Goal: Task Accomplishment & Management: Manage account settings

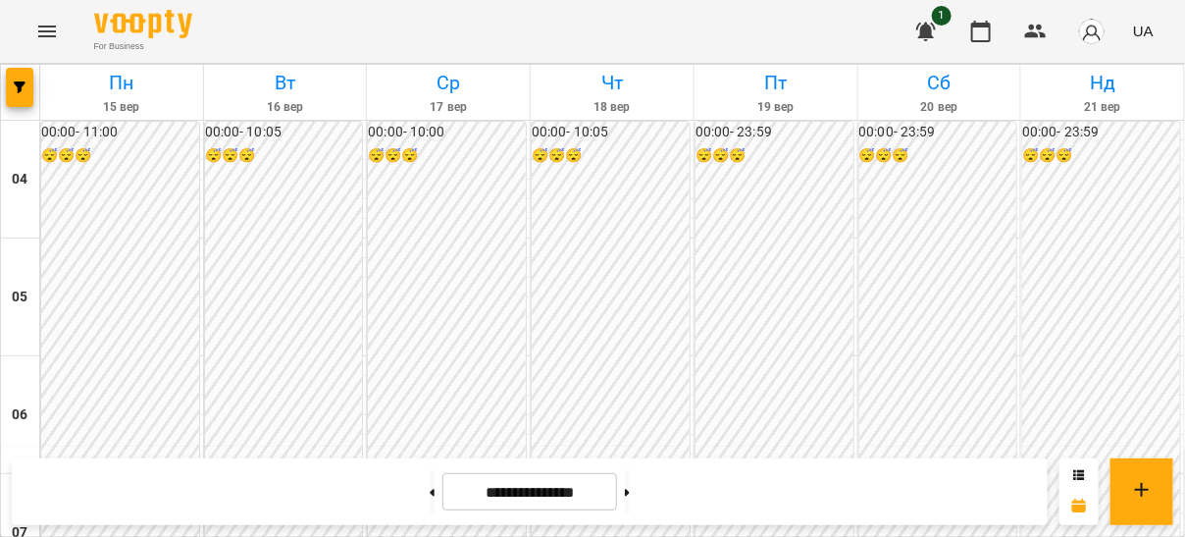
scroll to position [1652, 0]
click at [630, 486] on button at bounding box center [627, 491] width 5 height 43
click at [630, 500] on button at bounding box center [627, 491] width 5 height 43
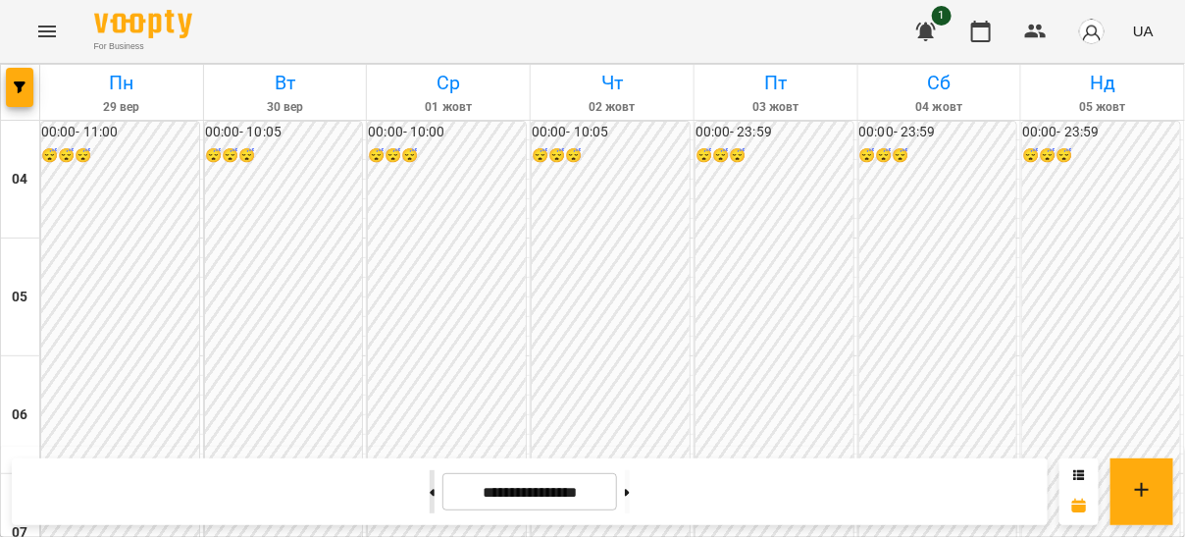
click at [430, 490] on button at bounding box center [432, 491] width 5 height 43
click at [430, 491] on button at bounding box center [432, 491] width 5 height 43
click at [630, 491] on button at bounding box center [627, 491] width 5 height 43
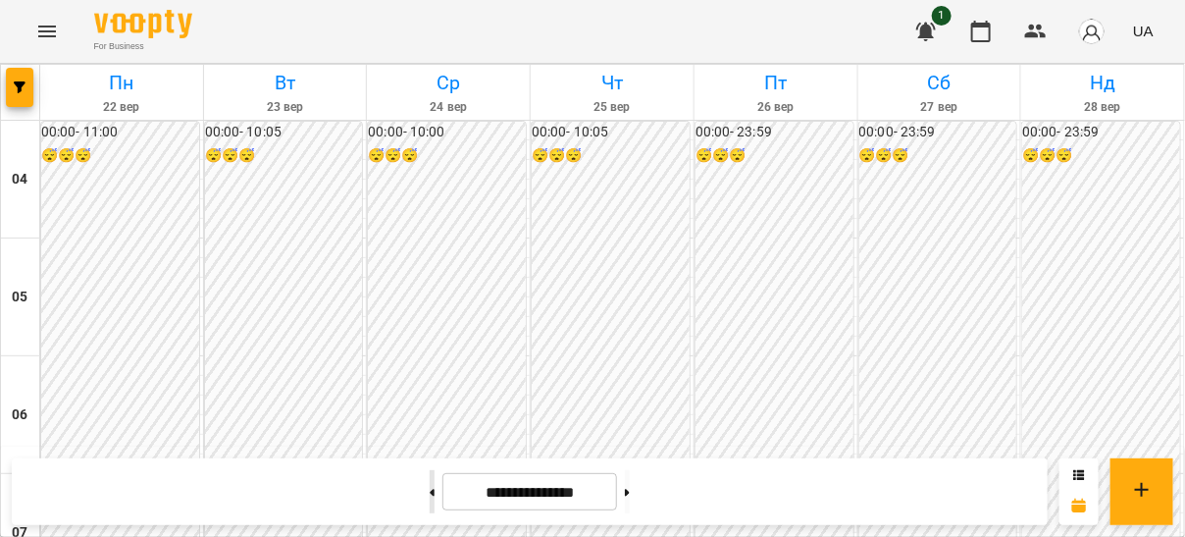
click at [430, 502] on button at bounding box center [432, 491] width 5 height 43
type input "**********"
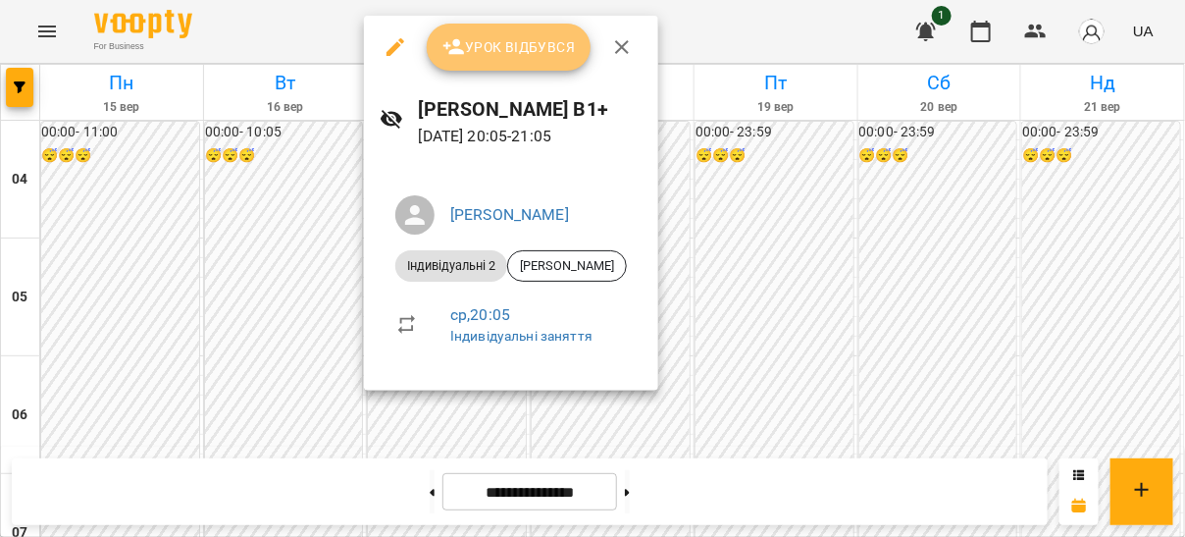
click at [516, 55] on span "Урок відбувся" at bounding box center [509, 47] width 133 height 24
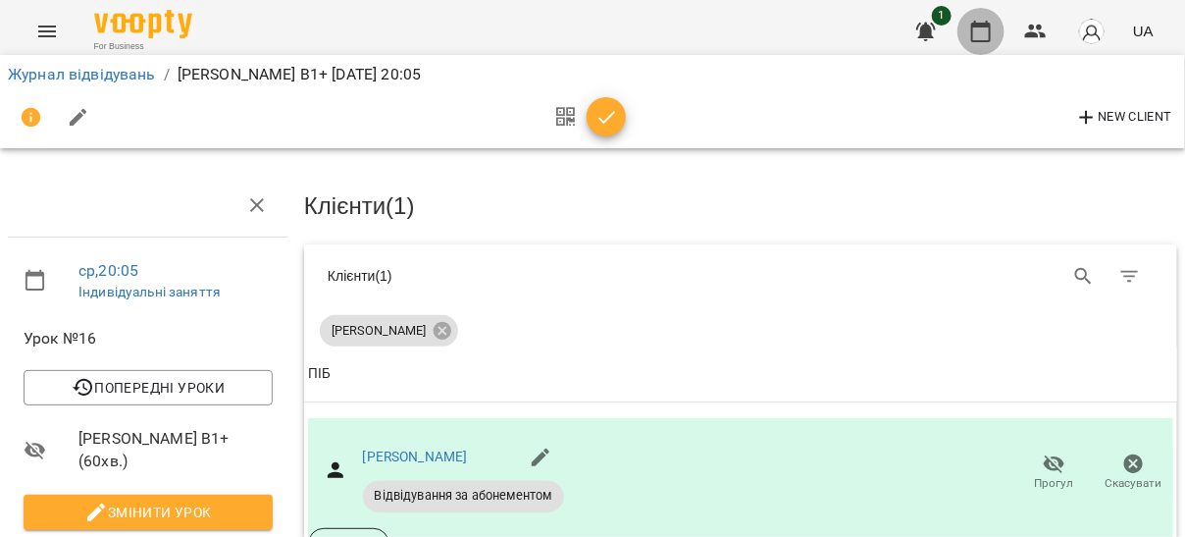
click at [985, 34] on icon "button" at bounding box center [982, 32] width 24 height 24
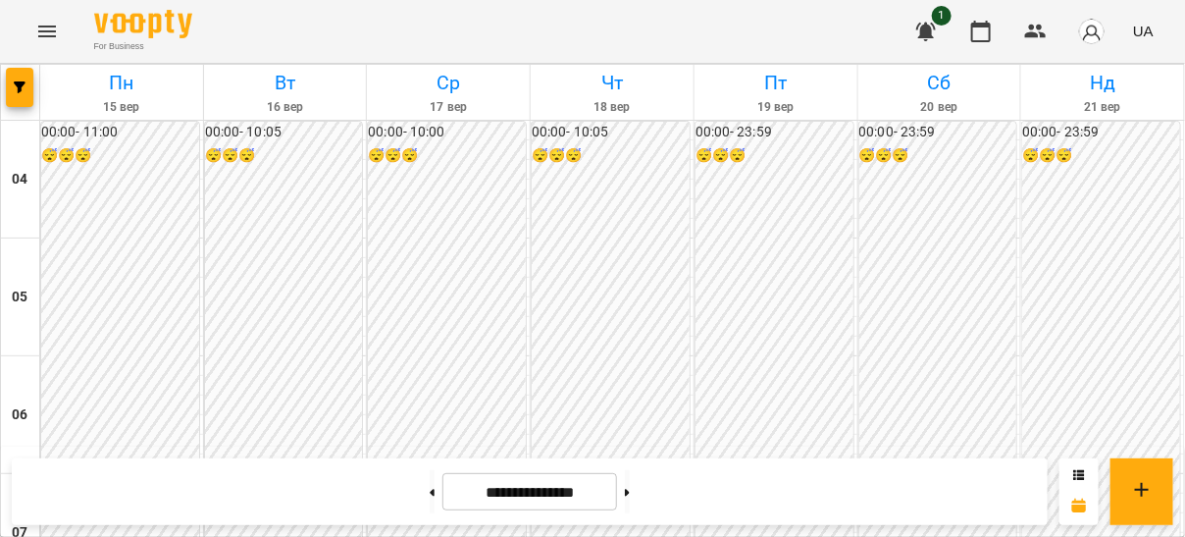
scroll to position [779, 0]
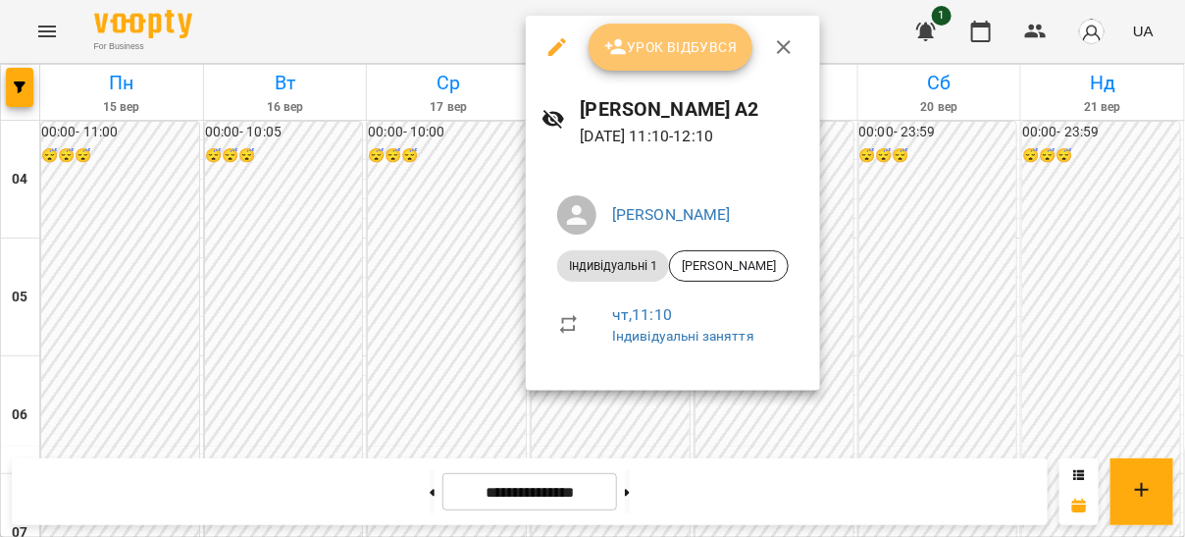
click at [652, 47] on span "Урок відбувся" at bounding box center [671, 47] width 133 height 24
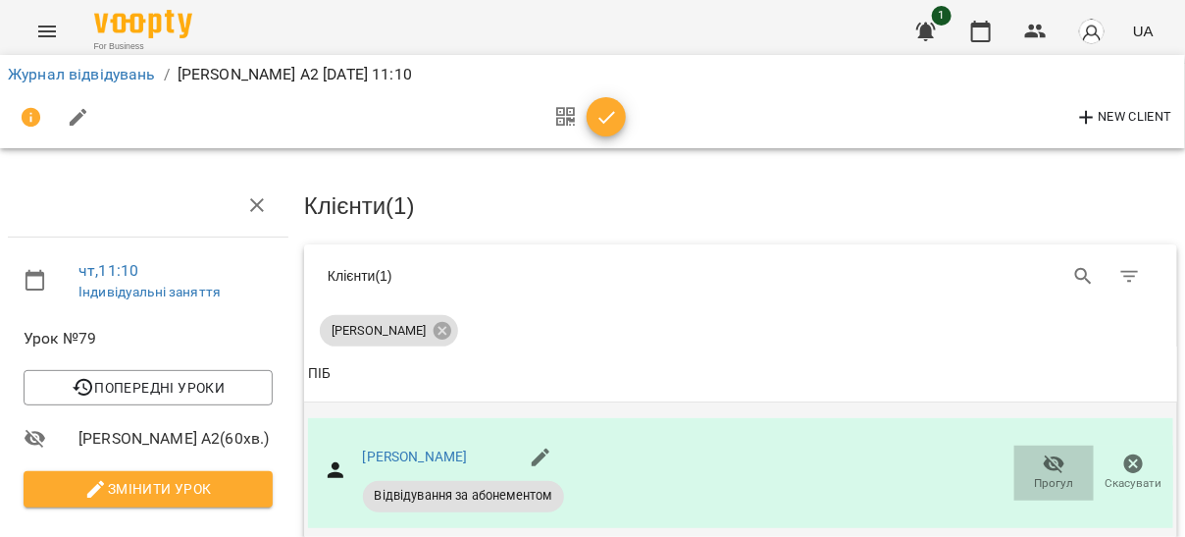
click at [1046, 457] on icon "button" at bounding box center [1055, 463] width 22 height 19
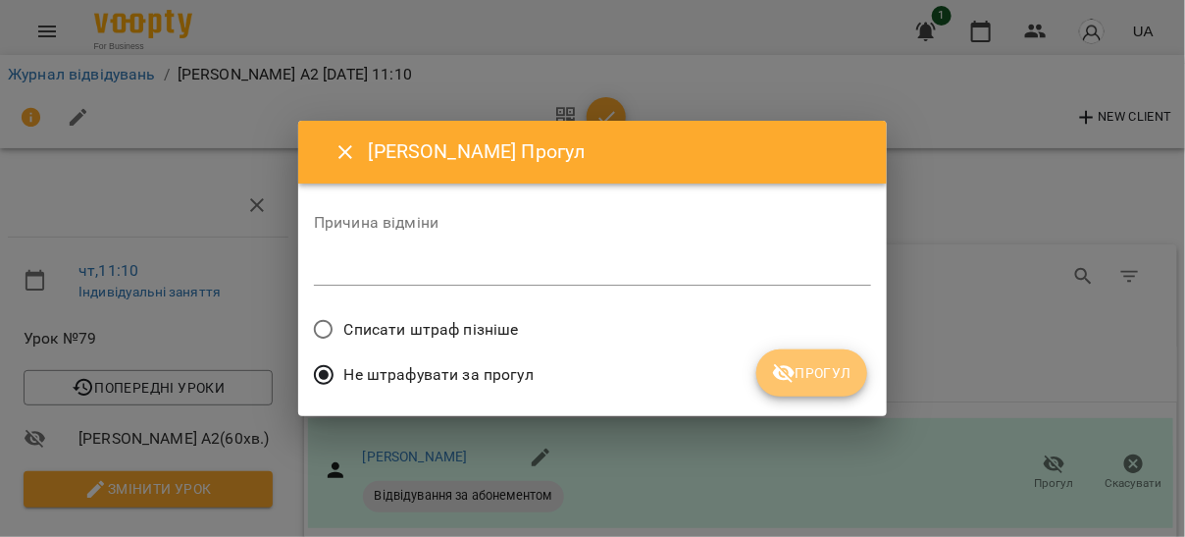
click at [837, 387] on button "Прогул" at bounding box center [812, 372] width 111 height 47
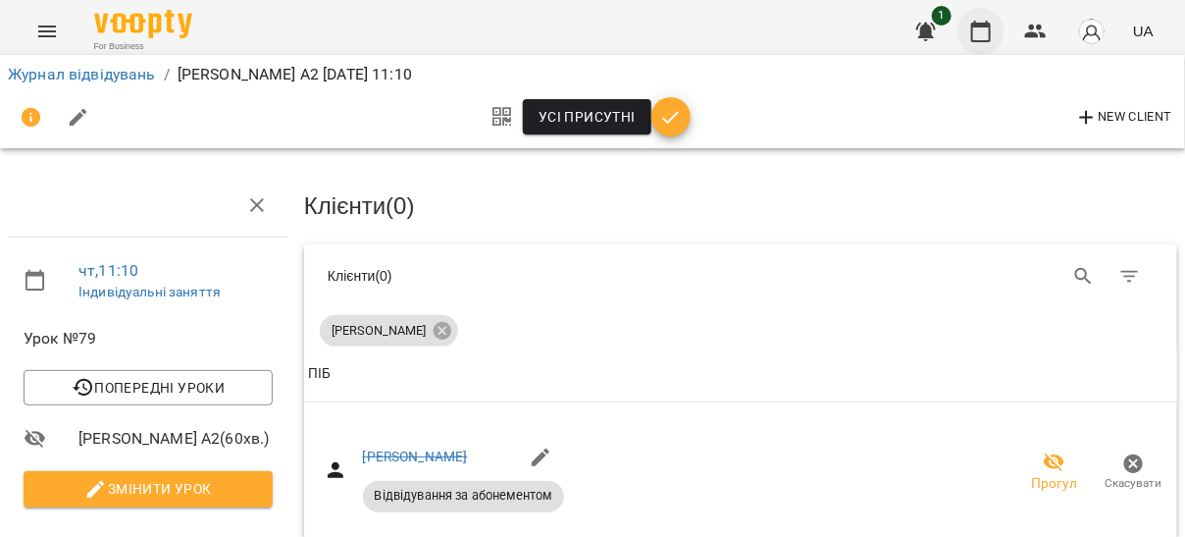
click at [973, 32] on icon "button" at bounding box center [982, 32] width 20 height 22
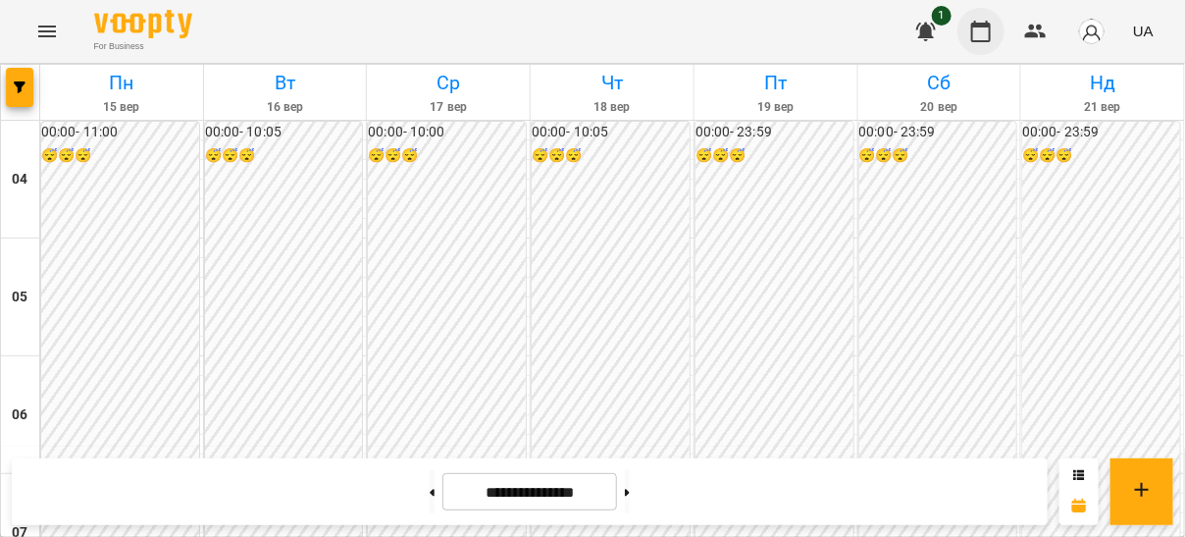
scroll to position [913, 0]
